Goal: Transaction & Acquisition: Purchase product/service

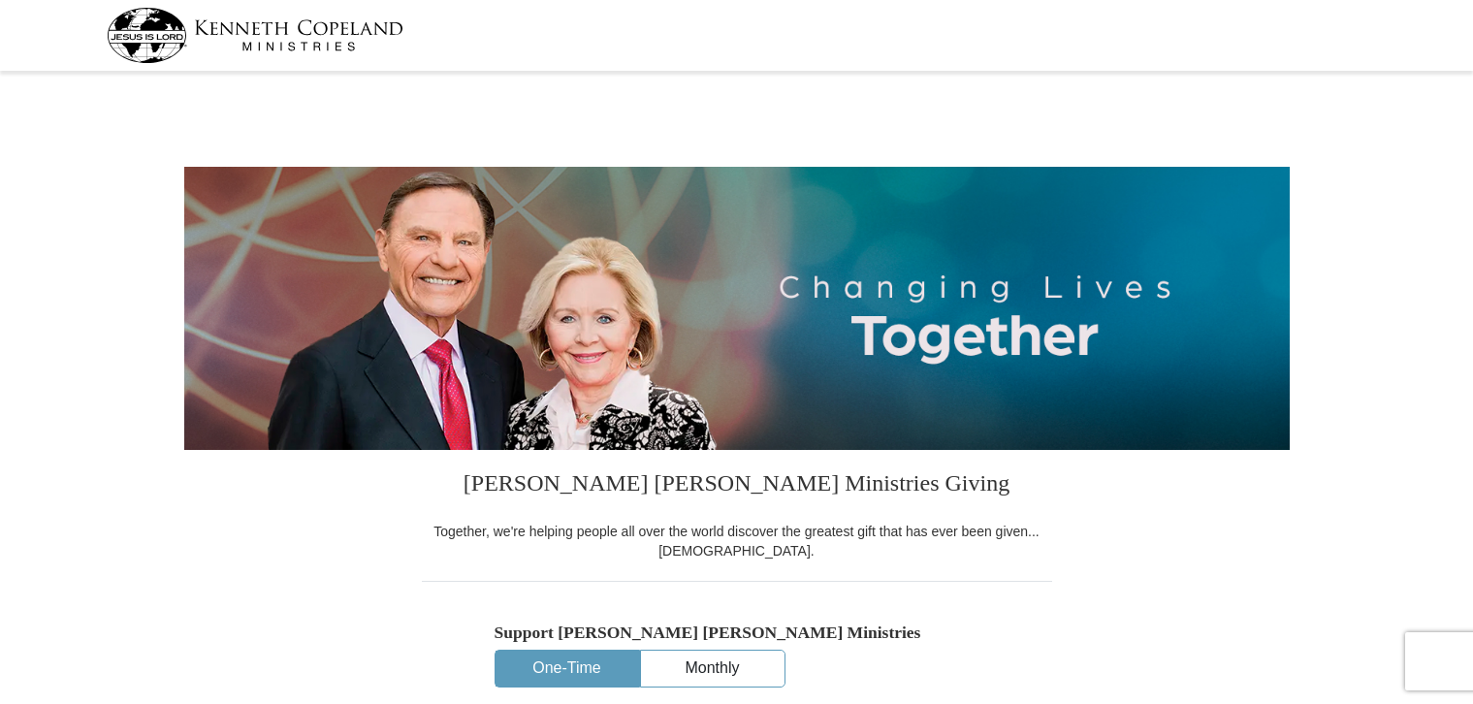
select select "FL"
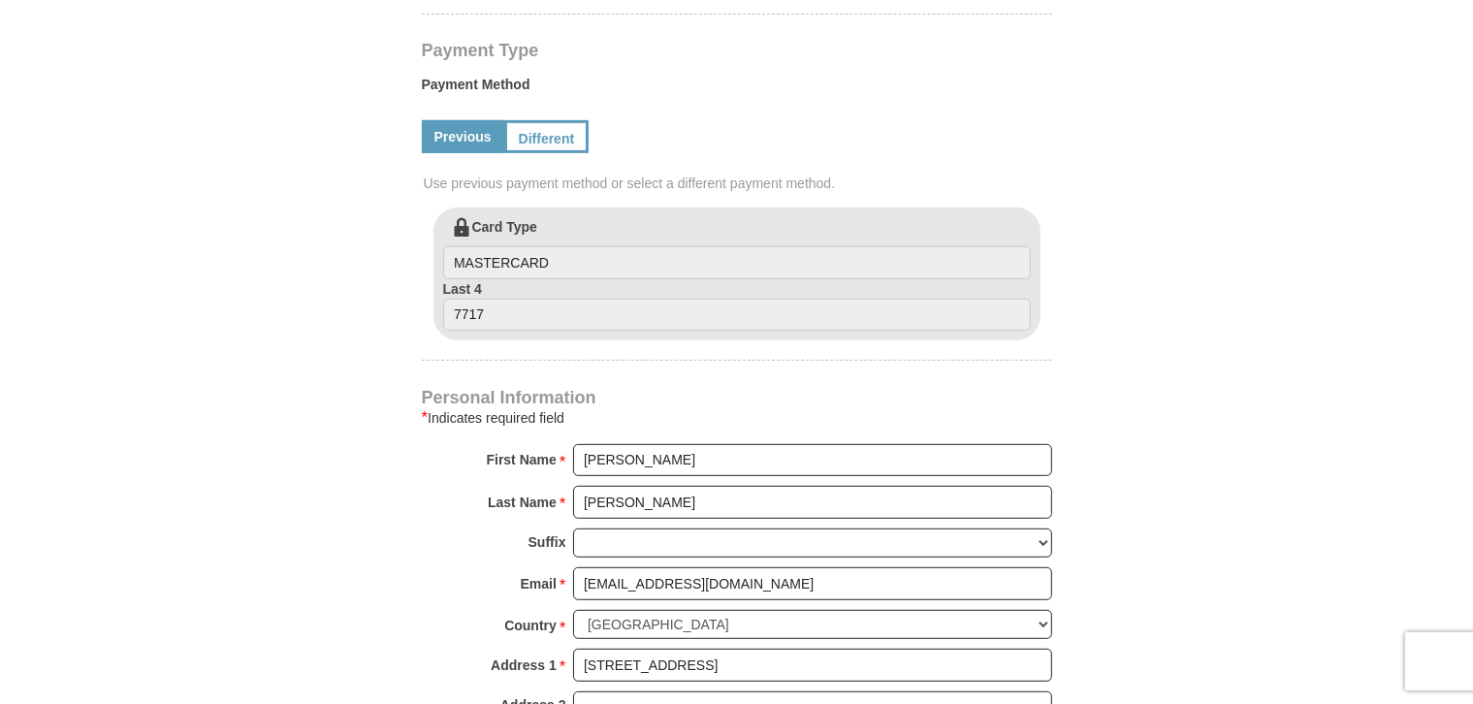
scroll to position [717, 0]
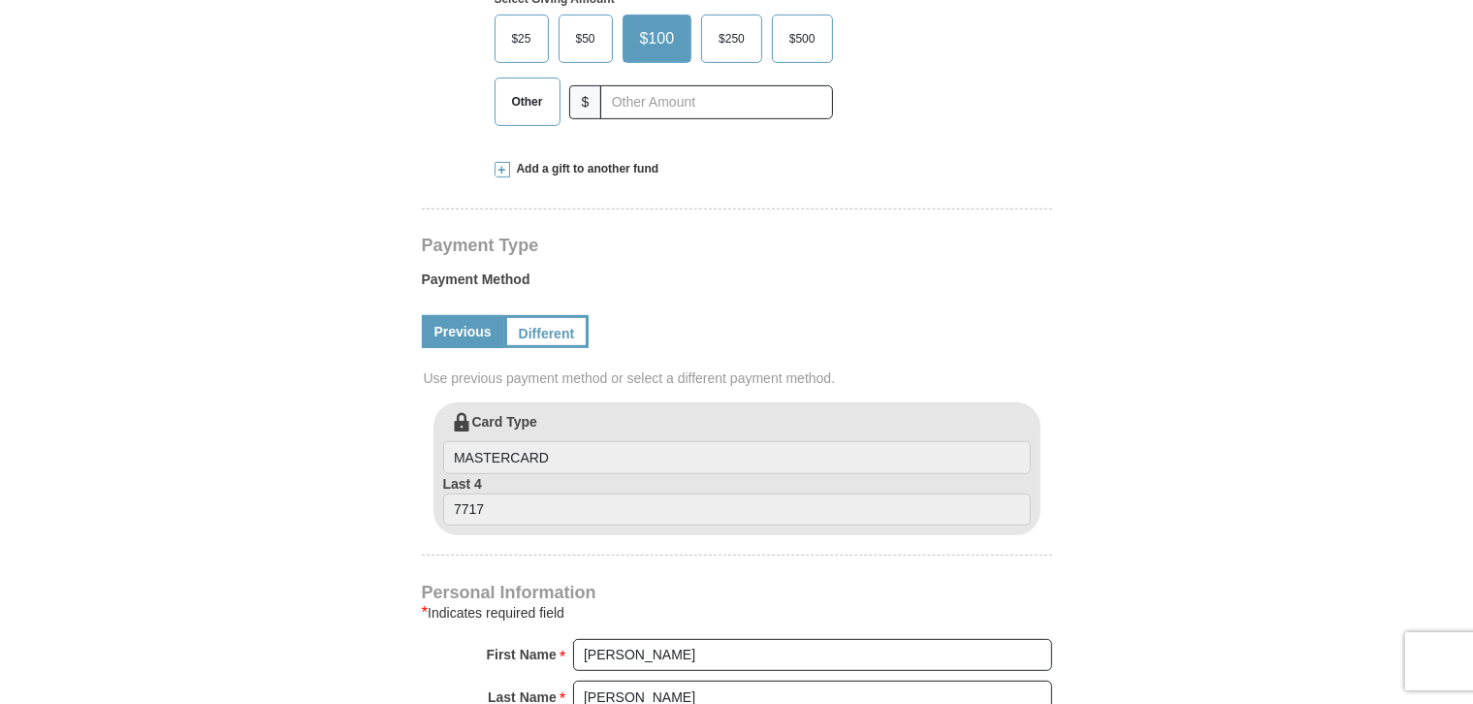
click at [805, 38] on span "$500" at bounding box center [803, 38] width 46 height 29
click at [792, 27] on span "$500" at bounding box center [803, 38] width 46 height 29
click at [0, 0] on input "$500" at bounding box center [0, 0] width 0 height 0
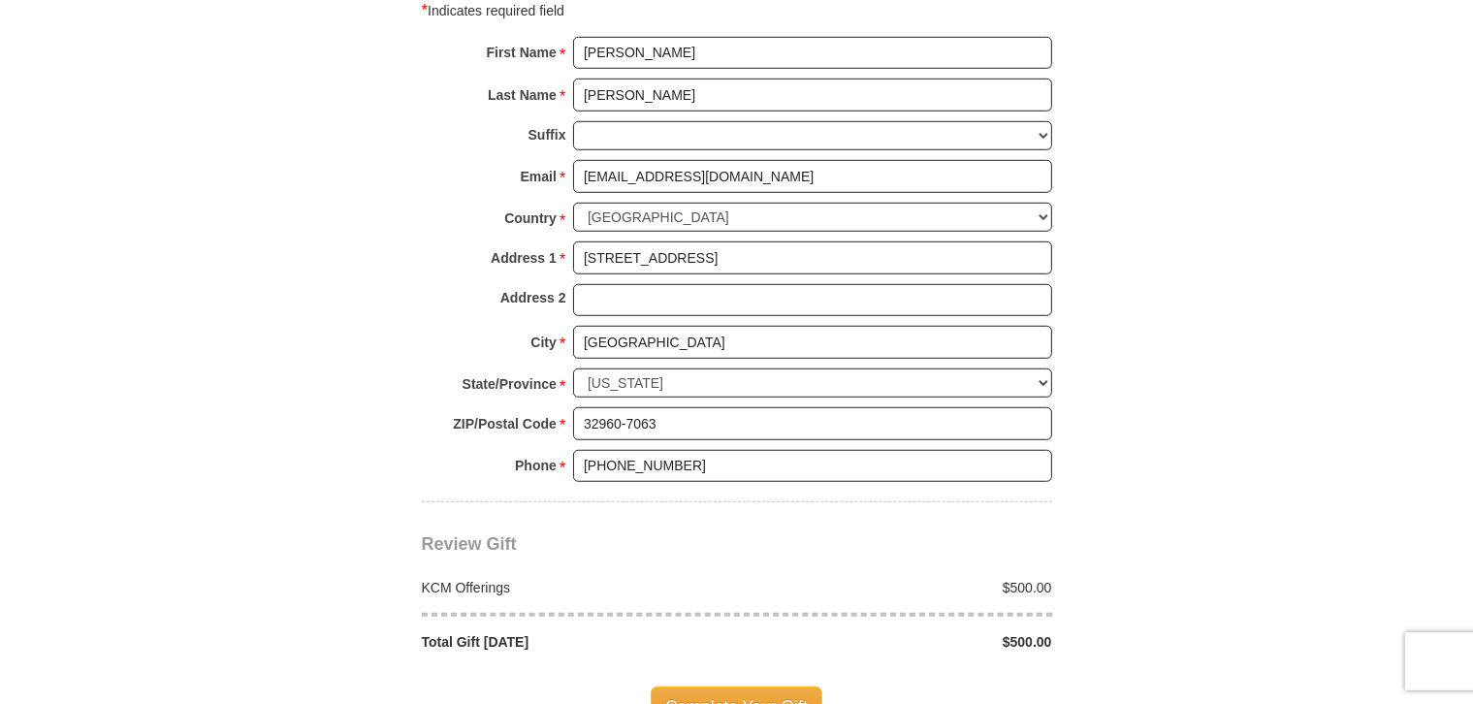
scroll to position [1498, 0]
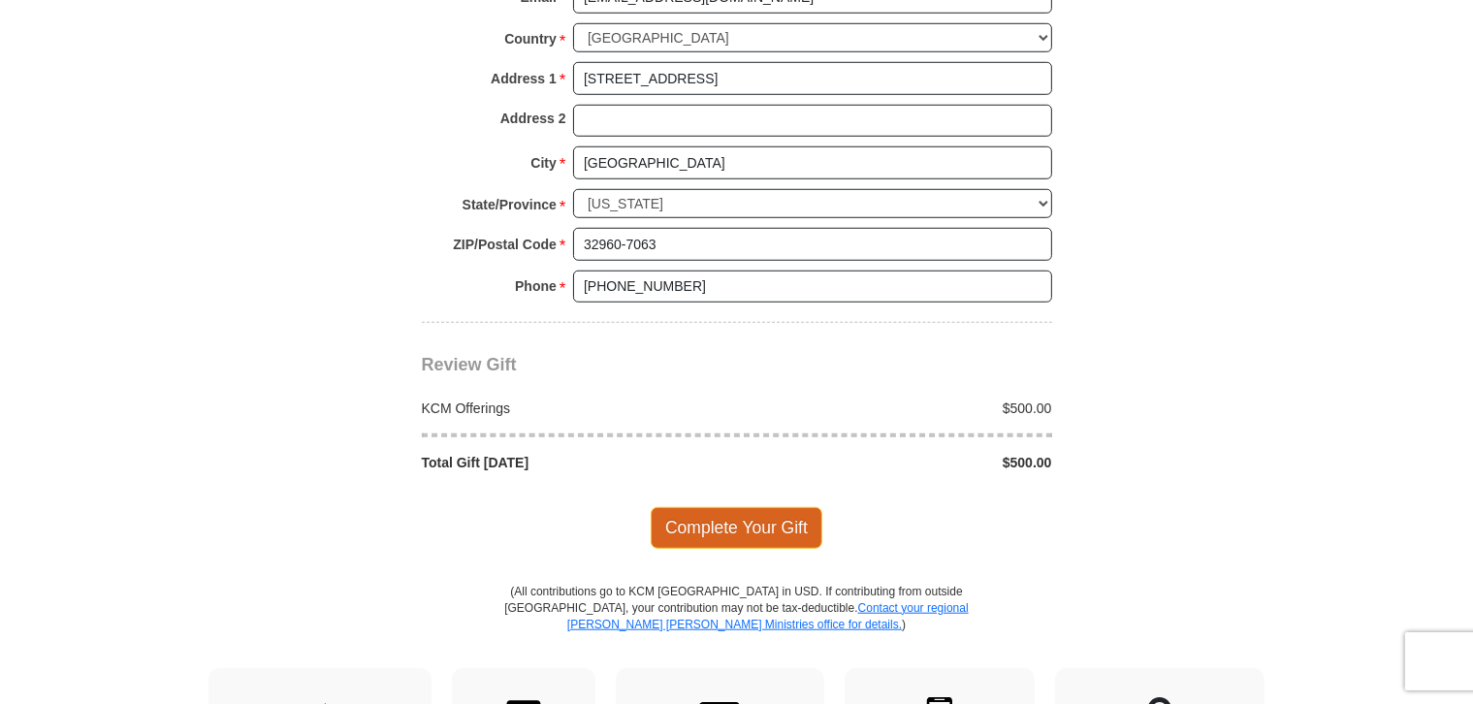
click at [774, 514] on span "Complete Your Gift" at bounding box center [737, 527] width 172 height 41
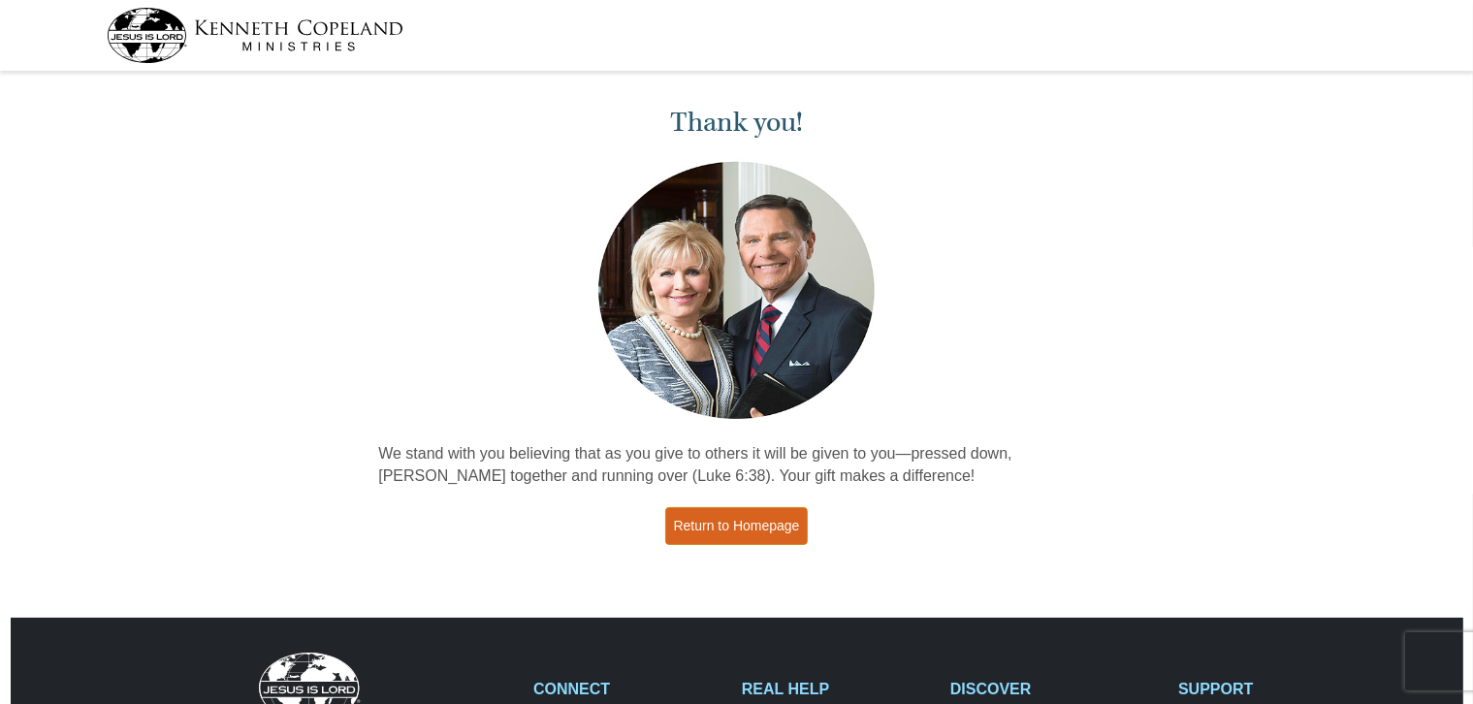
click at [729, 526] on link "Return to Homepage" at bounding box center [737, 526] width 144 height 38
